Goal: Navigation & Orientation: Find specific page/section

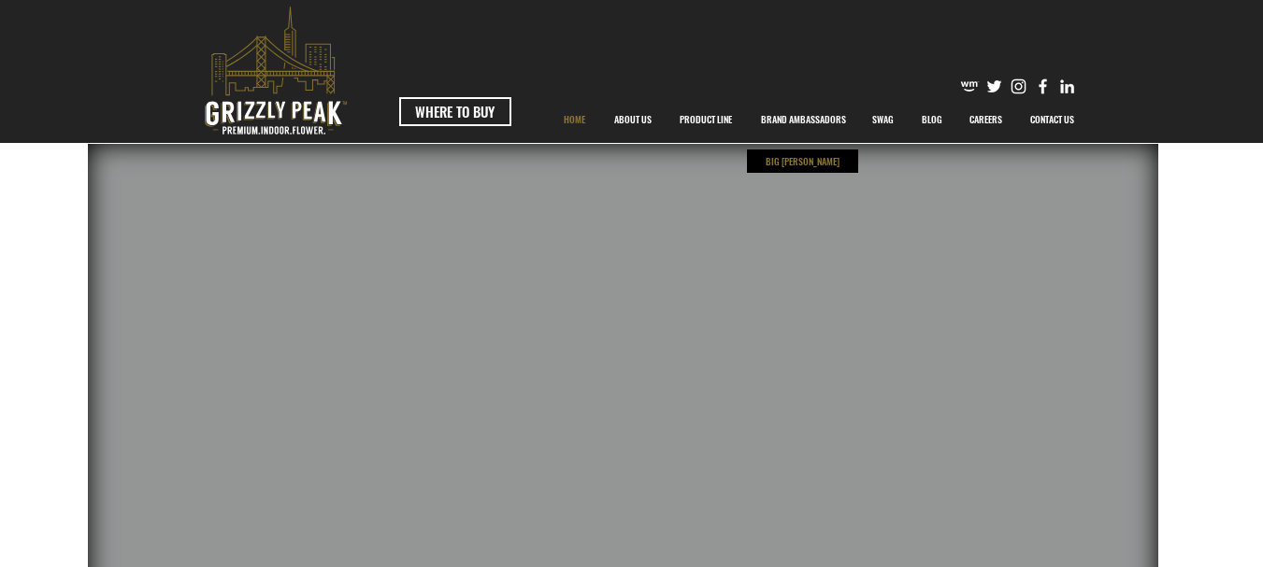
click at [804, 169] on p "BIG [PERSON_NAME]" at bounding box center [802, 161] width 83 height 23
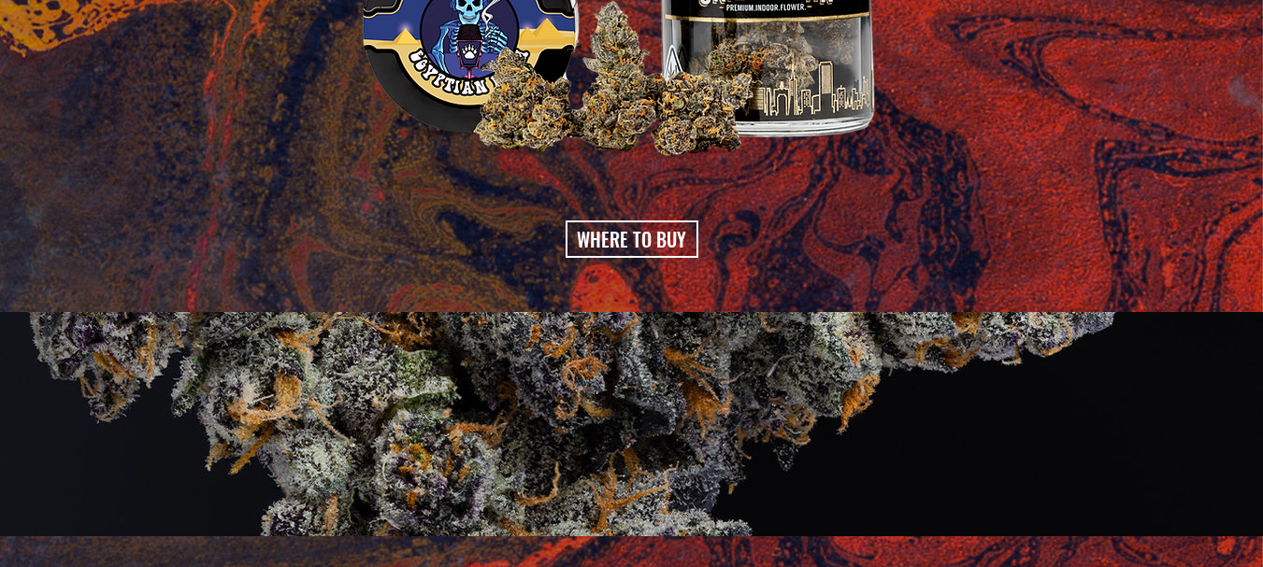
scroll to position [1963, 0]
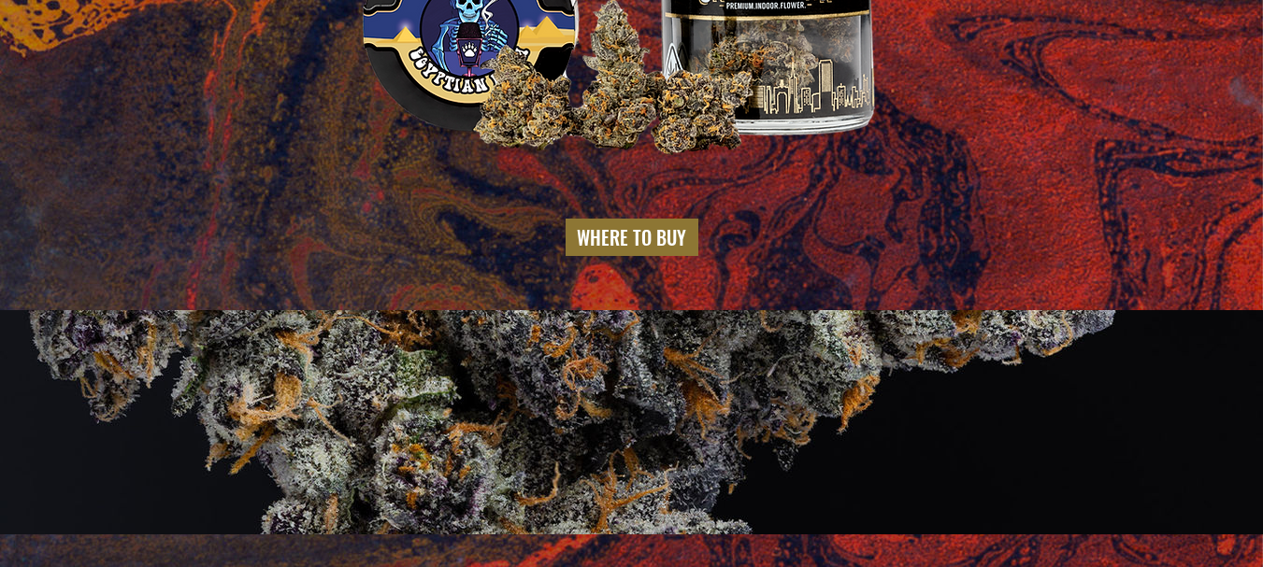
click at [642, 224] on span "WHERE TO BUY" at bounding box center [631, 237] width 109 height 26
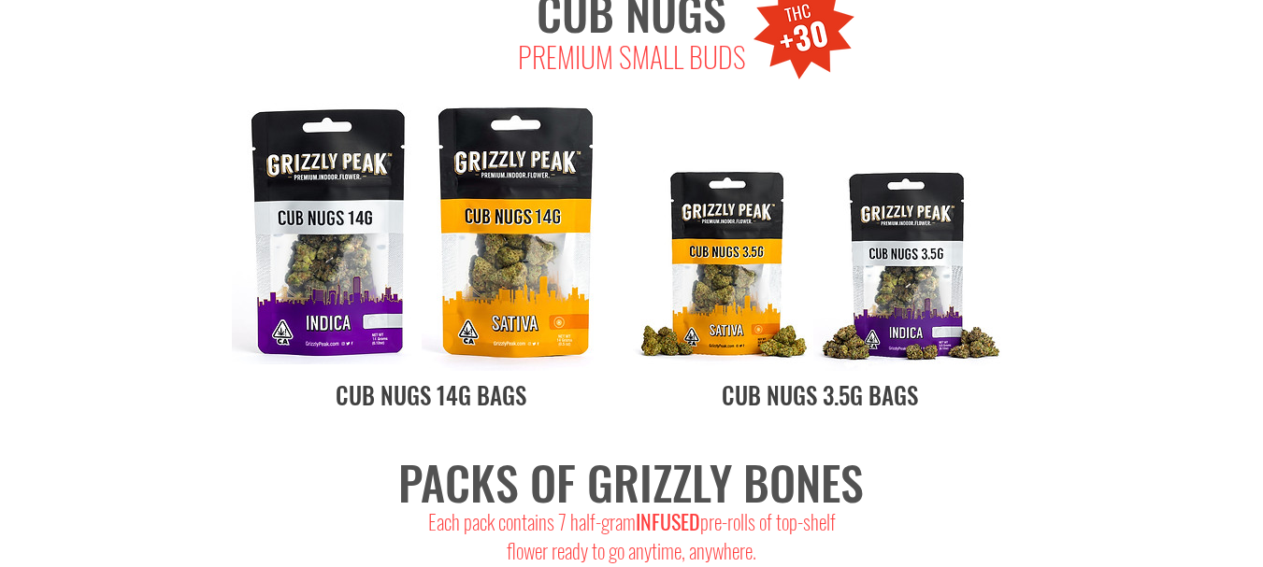
scroll to position [2804, 0]
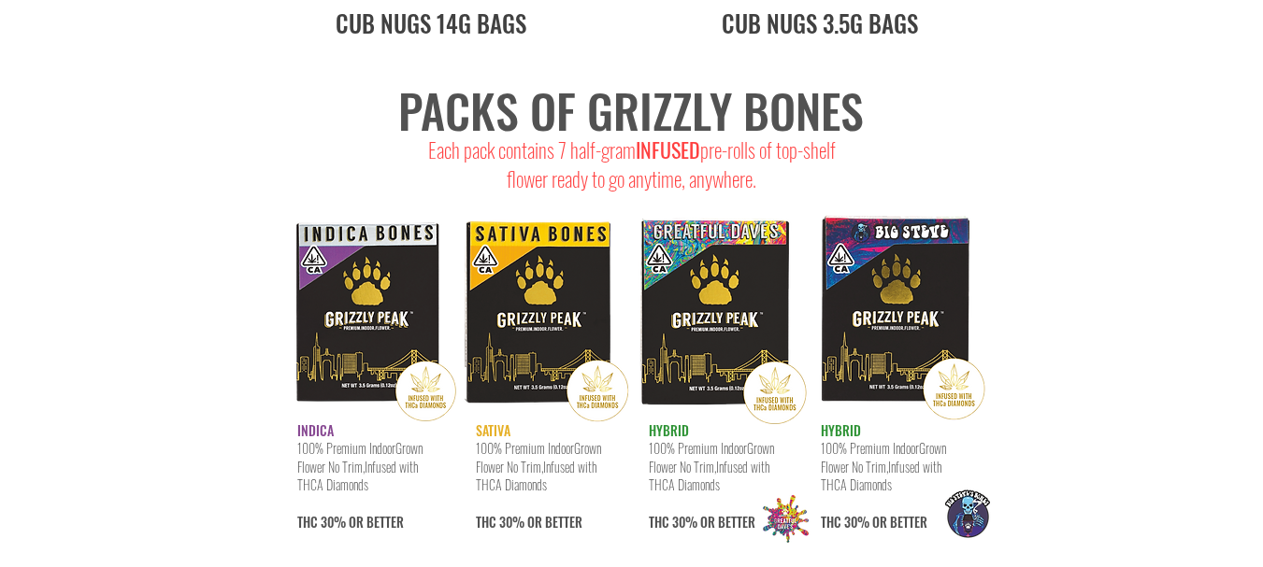
click at [523, 294] on img at bounding box center [543, 315] width 178 height 231
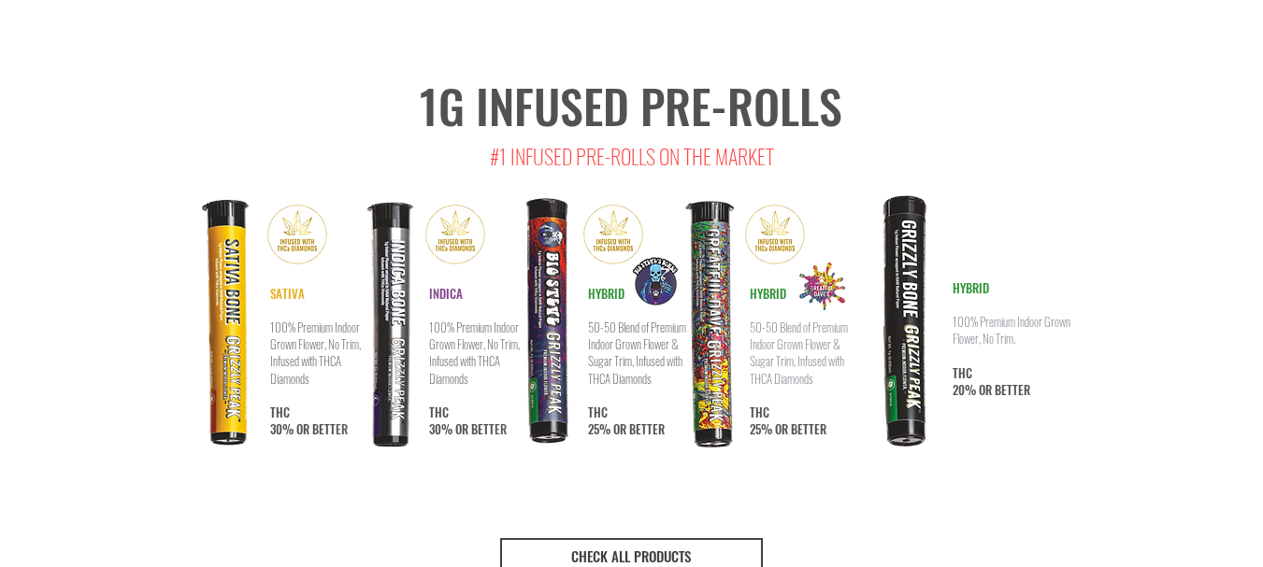
scroll to position [3365, 0]
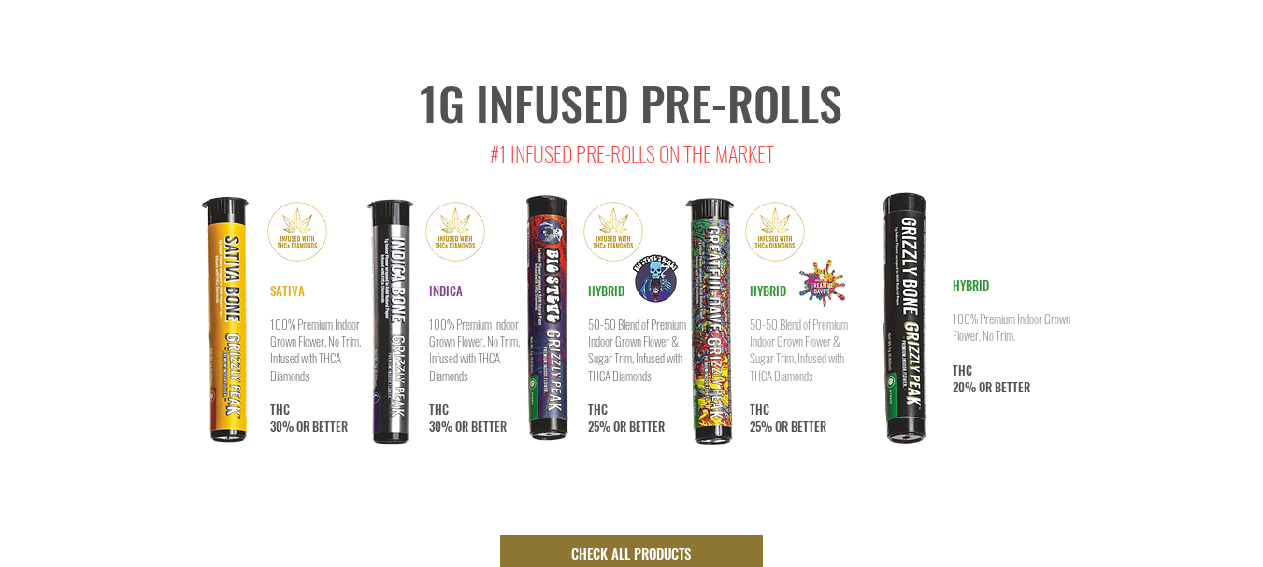
click at [591, 536] on link "CHECK ALL PRODUCTS" at bounding box center [631, 554] width 263 height 37
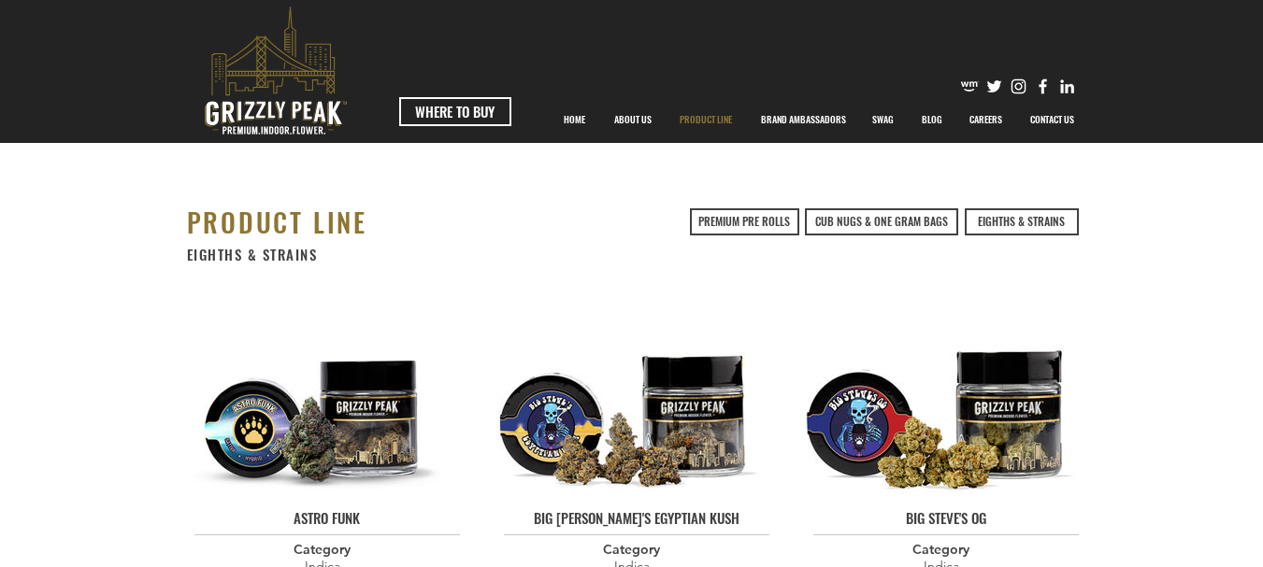
click at [453, 92] on div at bounding box center [631, 71] width 1263 height 143
click at [448, 122] on link "WHERE TO BUY" at bounding box center [455, 111] width 112 height 29
